Goal: Transaction & Acquisition: Book appointment/travel/reservation

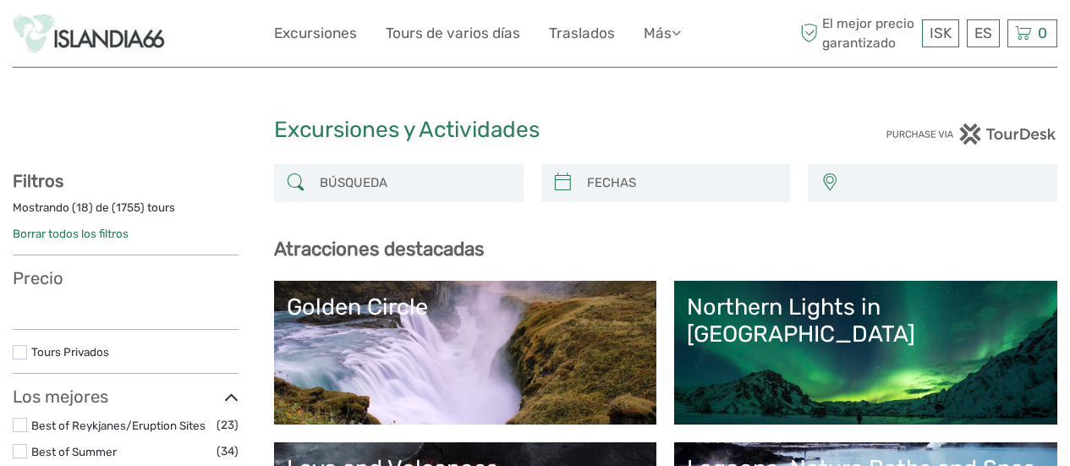
select select
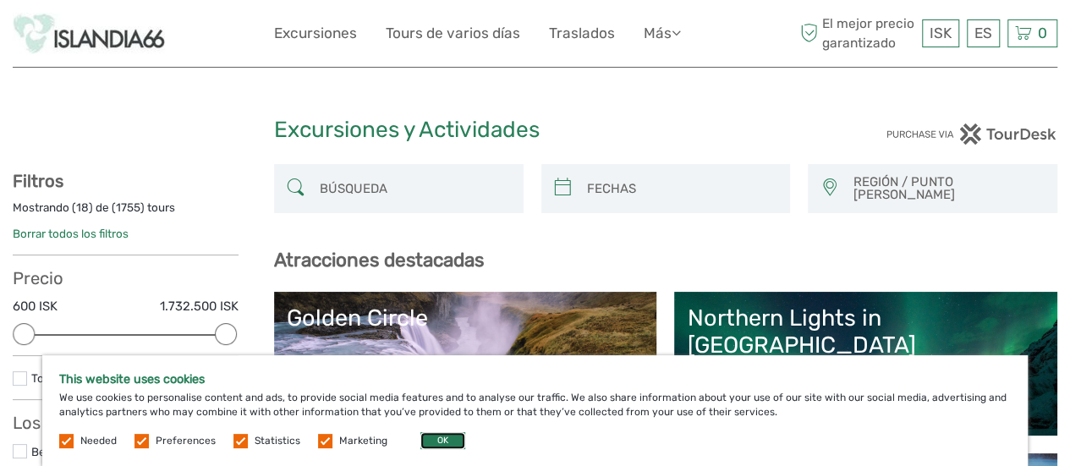
click at [425, 442] on button "OK" at bounding box center [443, 440] width 45 height 17
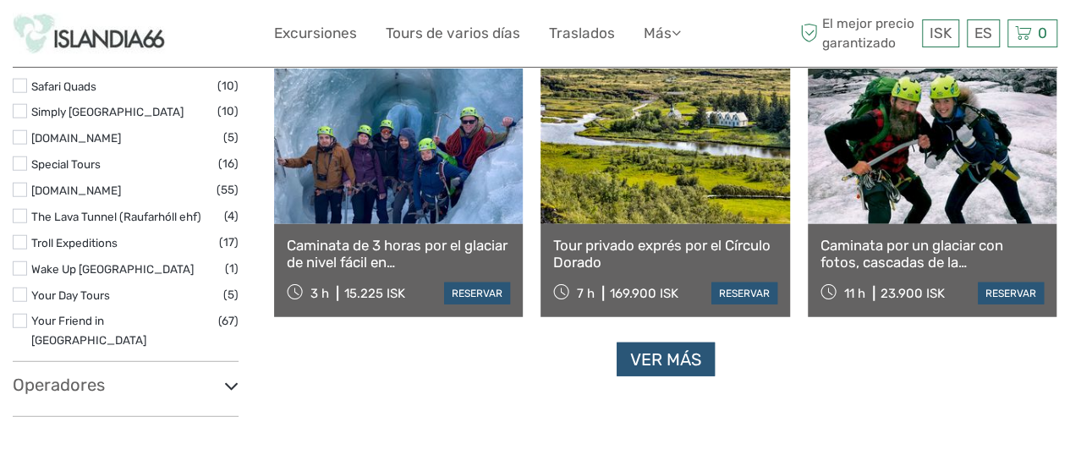
scroll to position [2174, 0]
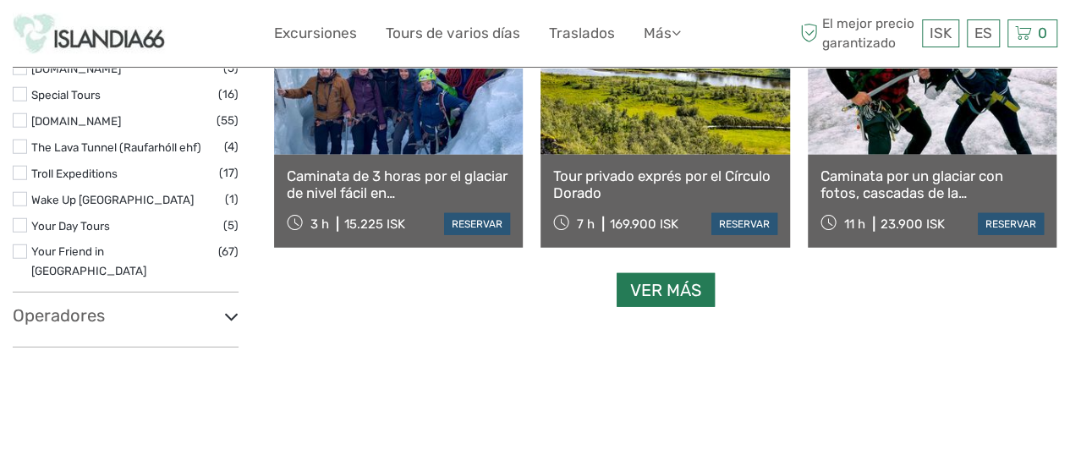
click at [648, 289] on link "Ver más" at bounding box center [666, 290] width 98 height 35
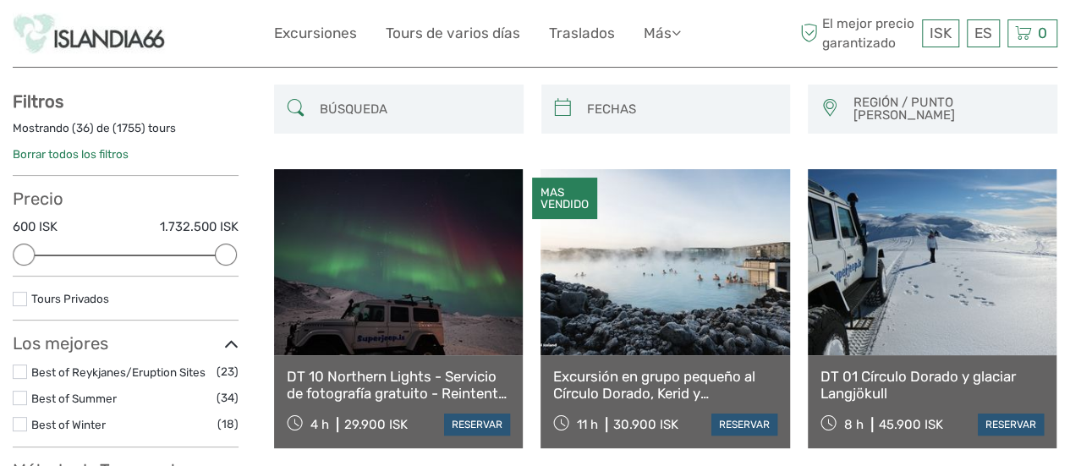
scroll to position [0, 0]
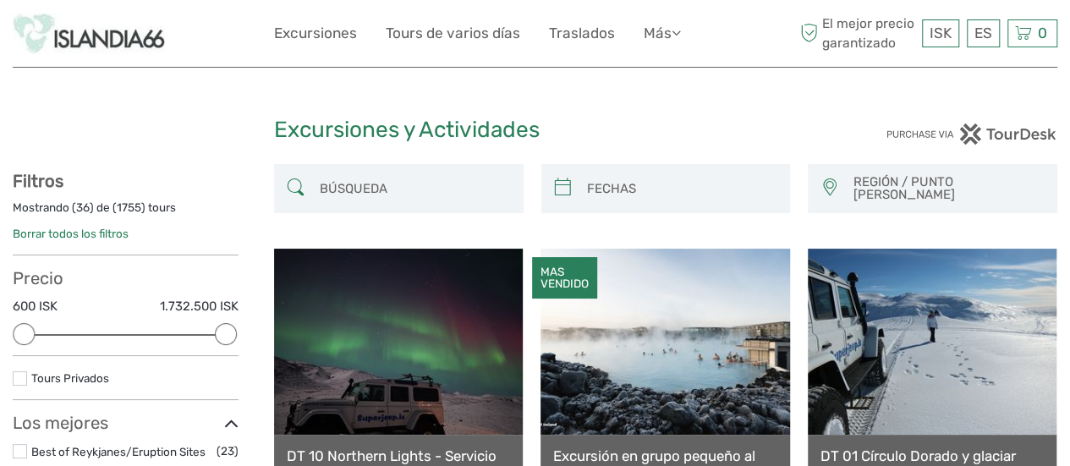
click at [440, 176] on input "search" at bounding box center [414, 188] width 202 height 41
paste input "RAUFARHÓLSHELLIR"
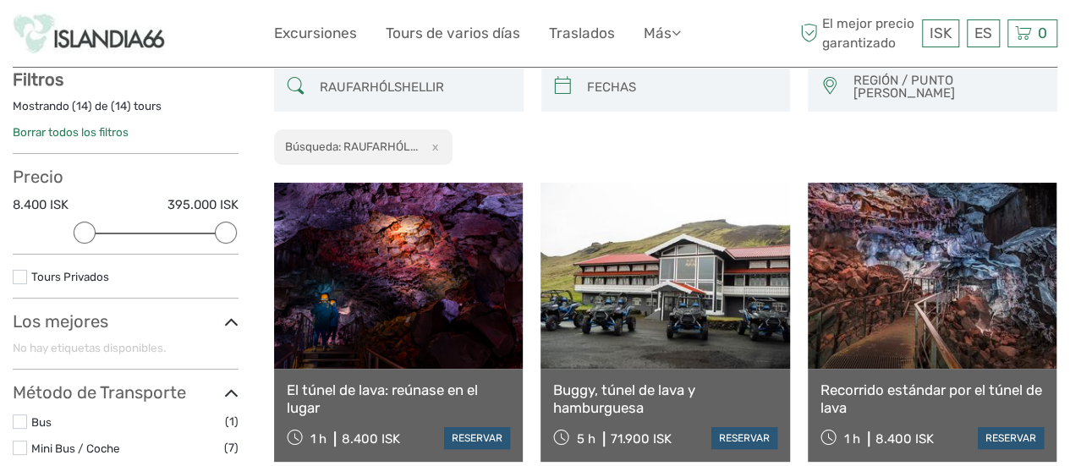
scroll to position [102, 0]
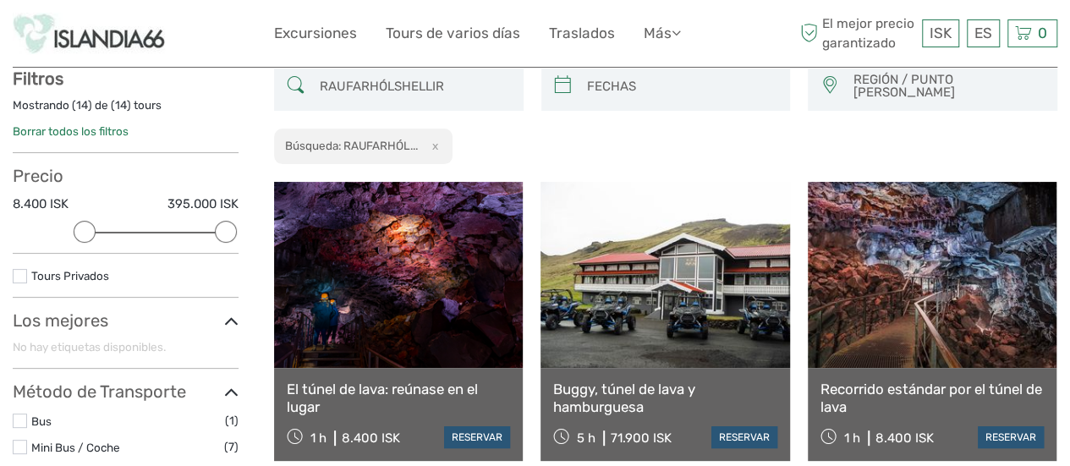
type input "RAUFARHÓLSHELLIR"
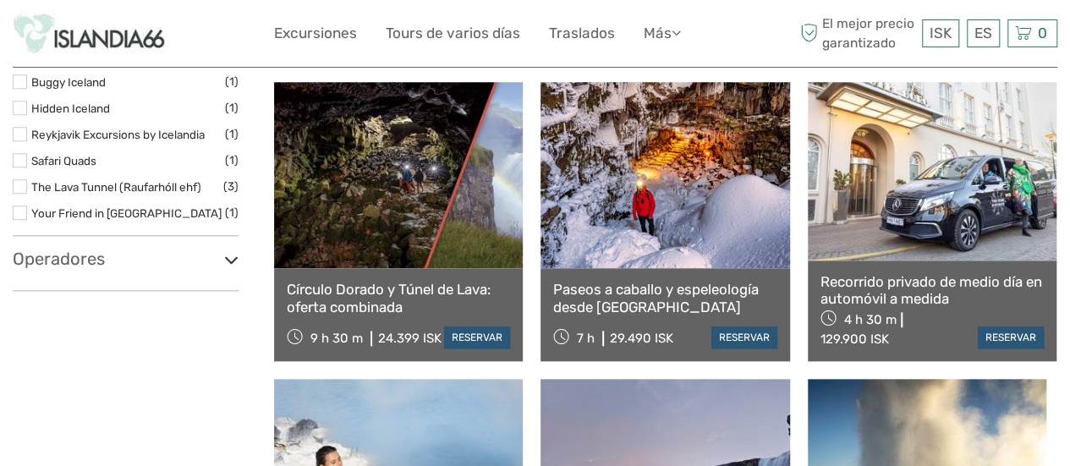
scroll to position [795, 0]
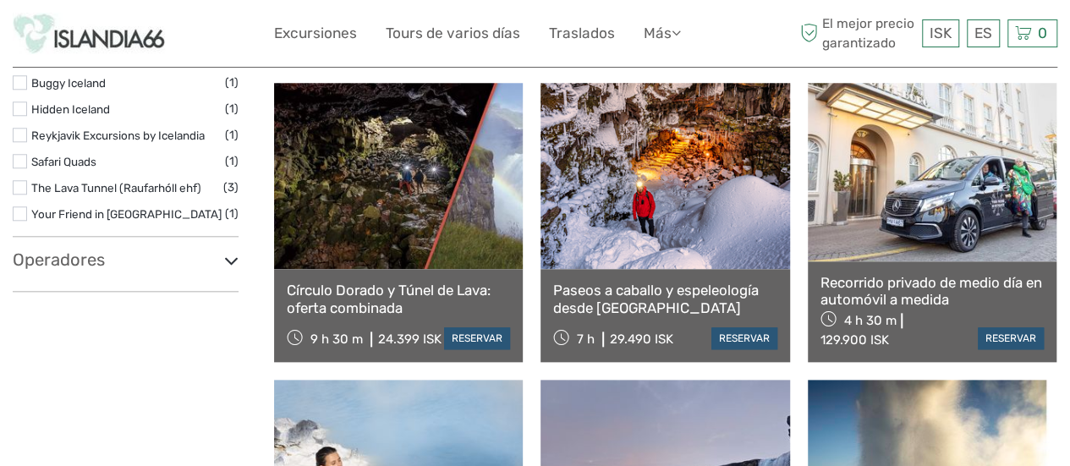
click at [110, 253] on h3 "Operadores" at bounding box center [126, 260] width 226 height 20
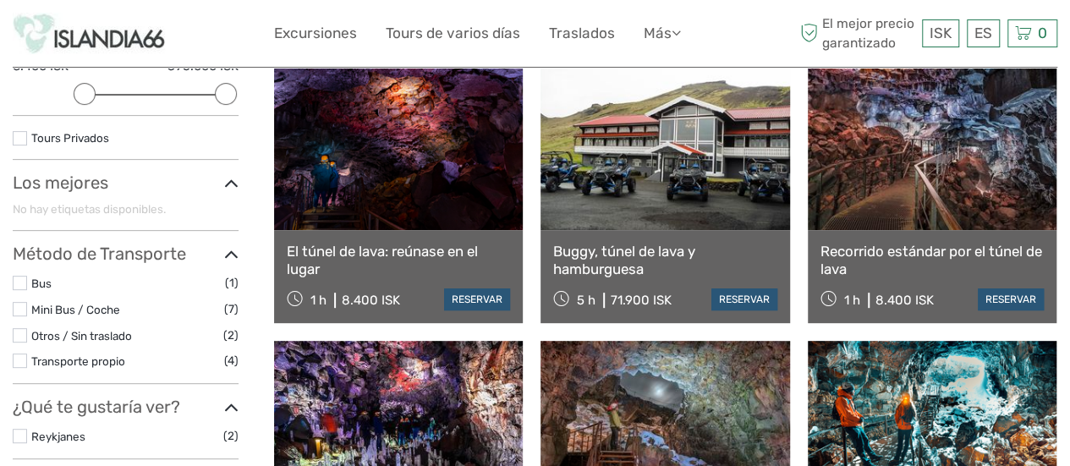
scroll to position [241, 0]
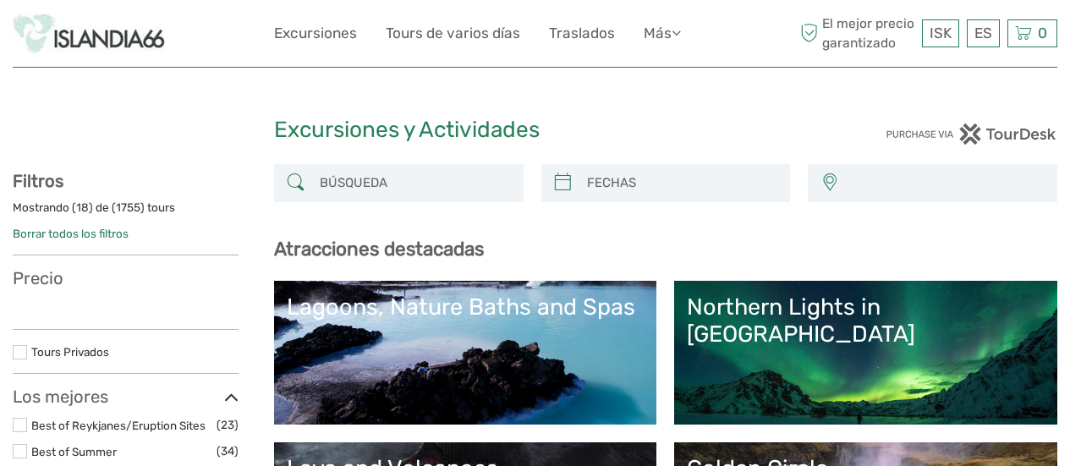
select select
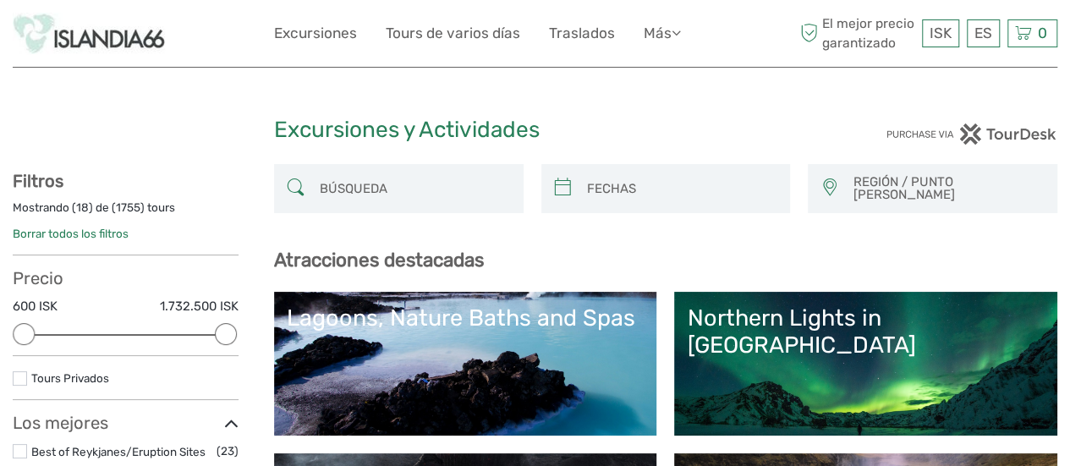
click at [448, 175] on input "search" at bounding box center [414, 188] width 202 height 41
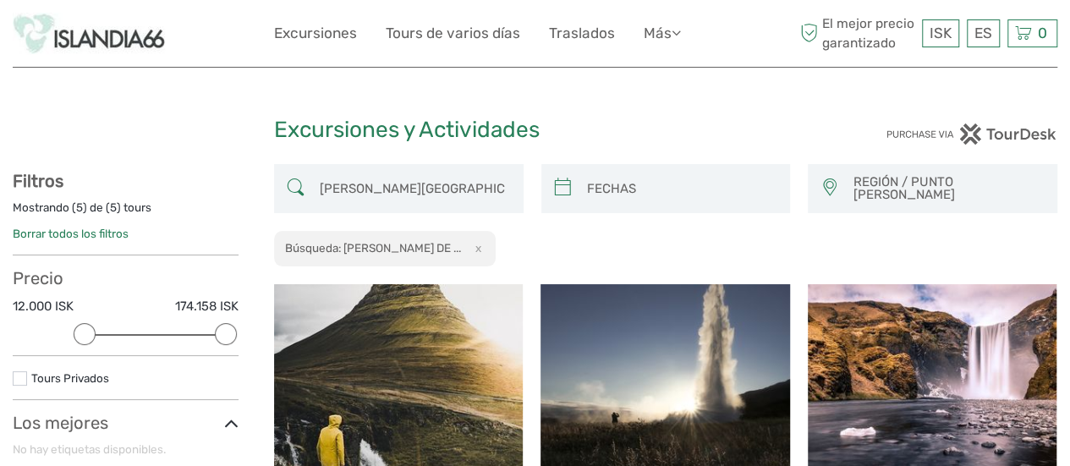
click at [333, 187] on input "CUEVA DE LA VA" at bounding box center [414, 188] width 202 height 41
paste input "RAUFARHÓLSHELLIR"
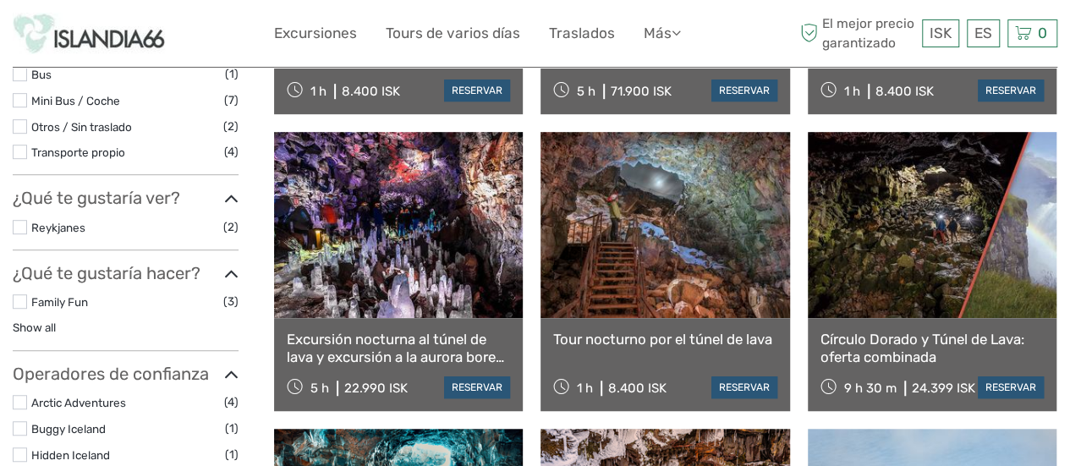
scroll to position [450, 0]
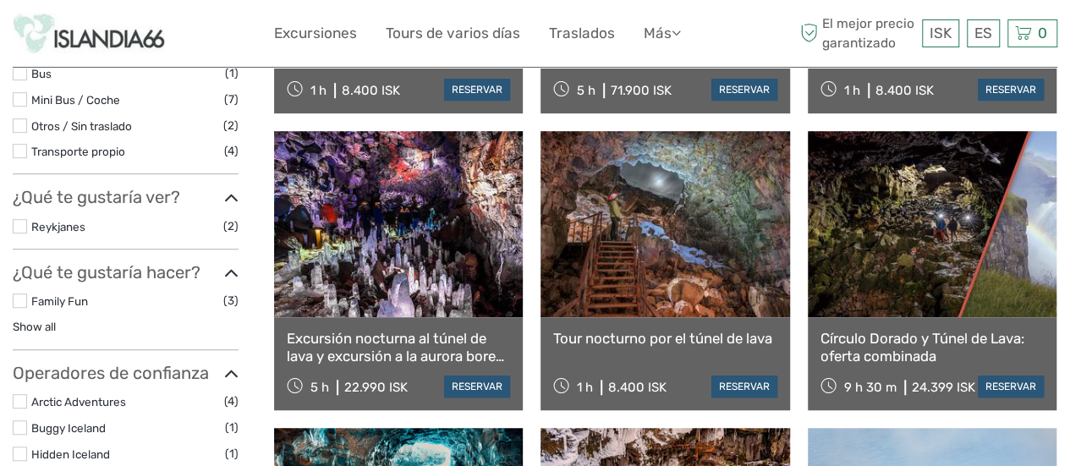
type input "RAUFARHÓLSHELLIR"
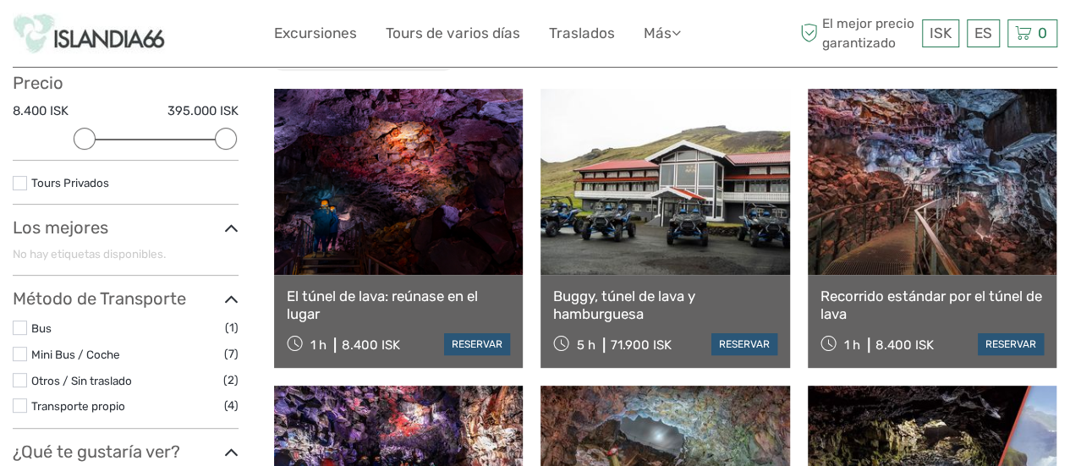
scroll to position [0, 0]
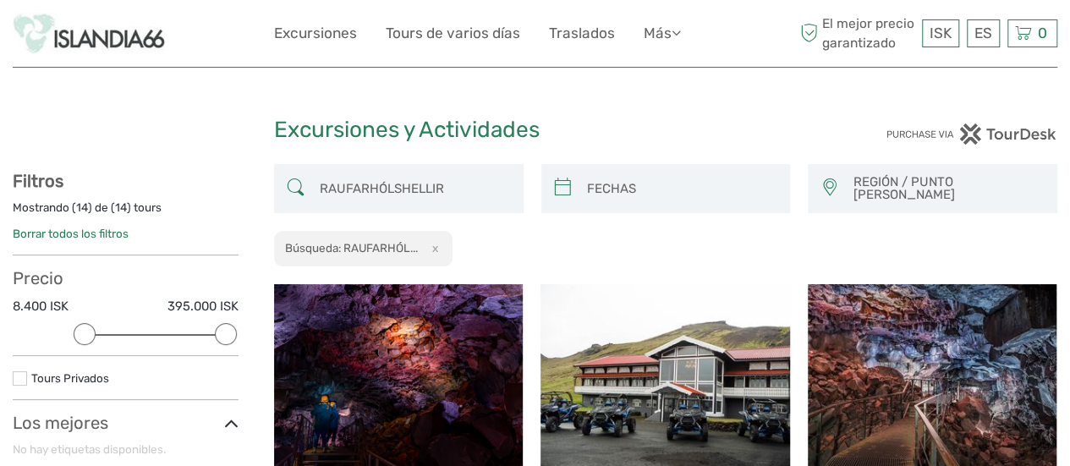
click at [366, 181] on input "RAUFARHÓLSHELLIR" at bounding box center [414, 188] width 202 height 41
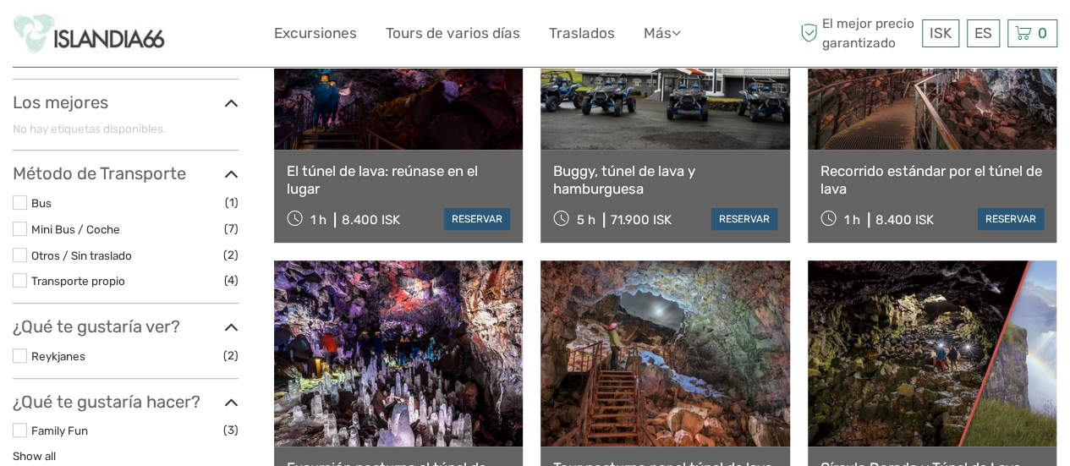
scroll to position [322, 0]
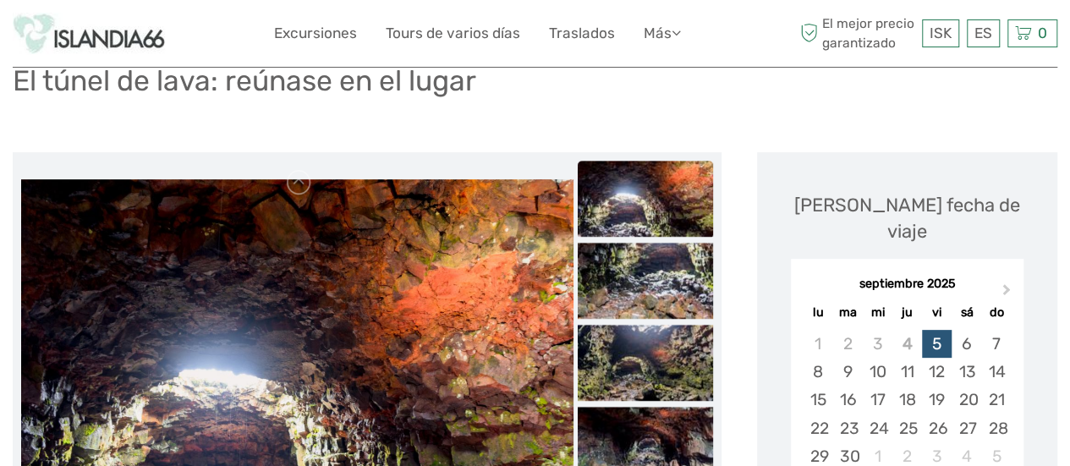
scroll to position [73, 0]
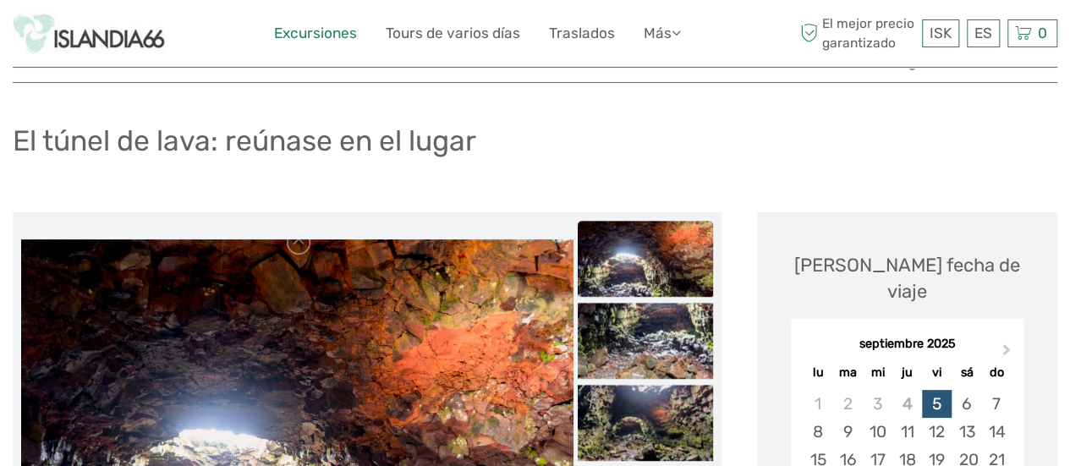
click at [328, 33] on link "Excursiones" at bounding box center [315, 33] width 83 height 25
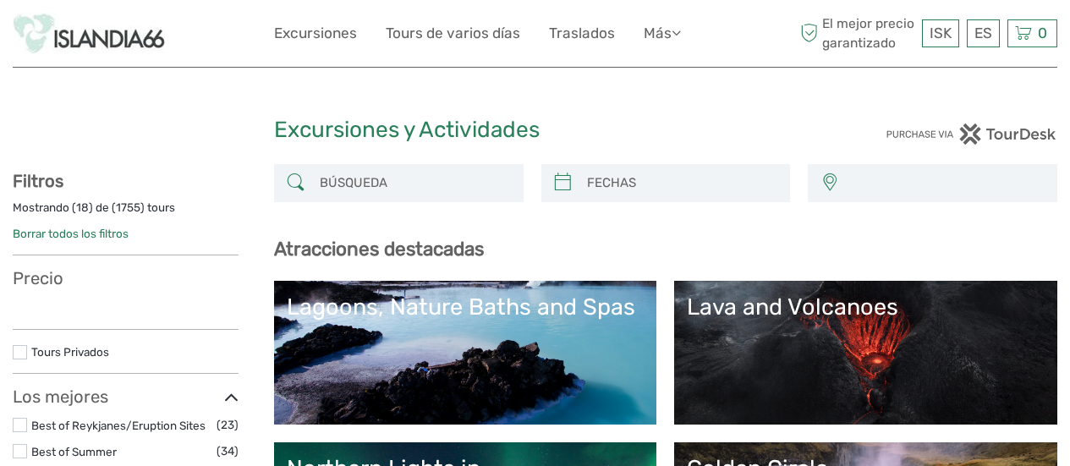
select select
